Goal: Transaction & Acquisition: Obtain resource

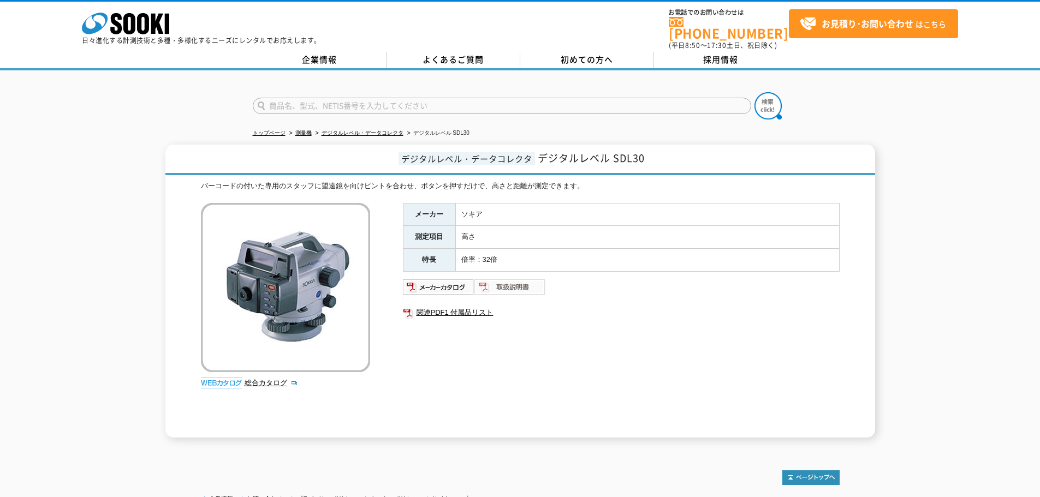
click at [532, 284] on img at bounding box center [509, 286] width 71 height 17
click at [426, 284] on img at bounding box center [438, 286] width 71 height 17
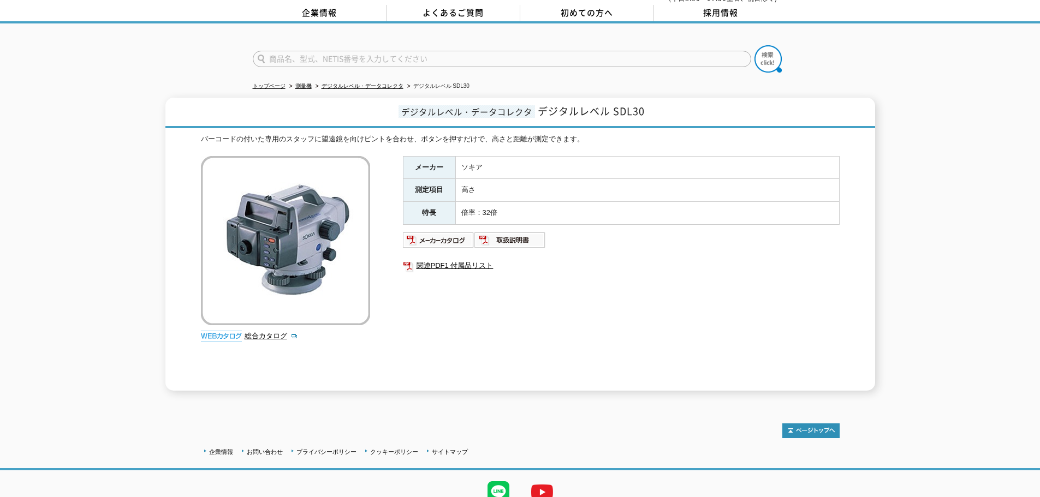
scroll to position [89, 0]
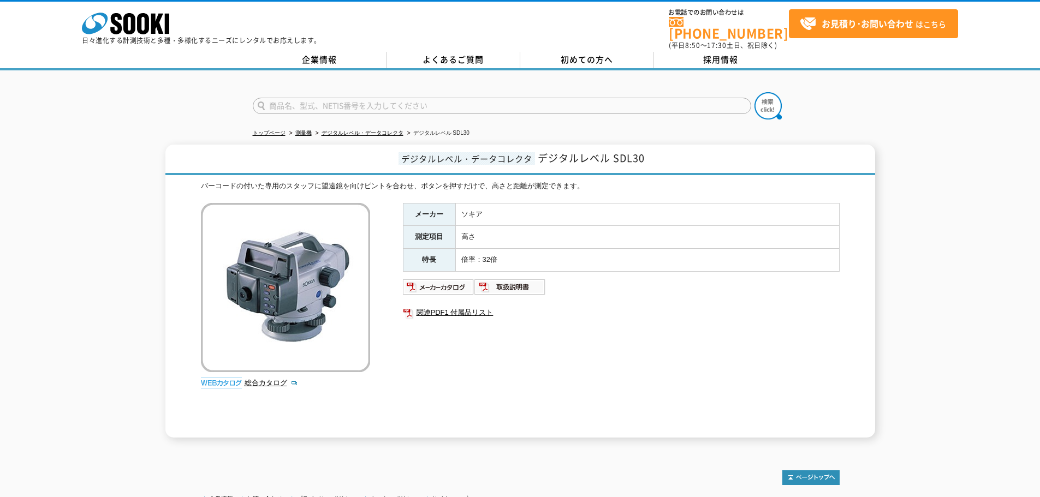
click at [508, 152] on span "デジタルレベル・データコレクタ" at bounding box center [466, 158] width 136 height 13
